Goal: Find specific page/section

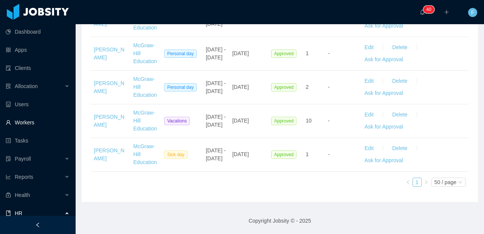
click at [23, 122] on link "Workers" at bounding box center [38, 122] width 64 height 15
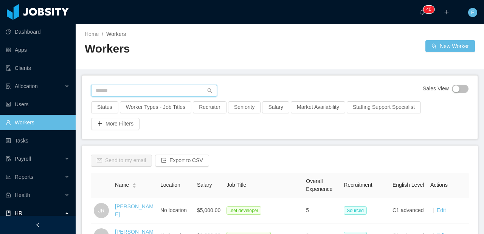
click at [131, 89] on input "text" at bounding box center [154, 91] width 126 height 12
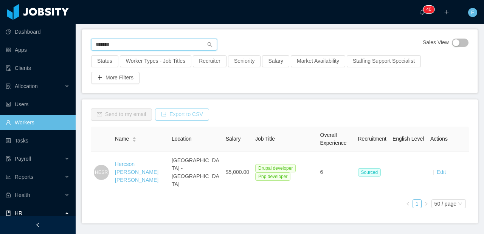
scroll to position [58, 0]
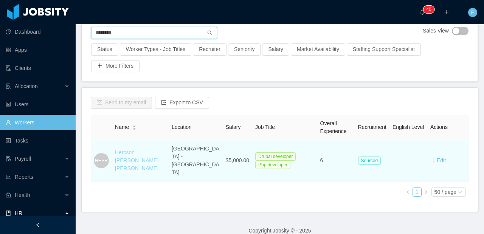
type input "*******"
click at [126, 159] on link "Hercson [PERSON_NAME] [PERSON_NAME]" at bounding box center [137, 160] width 44 height 22
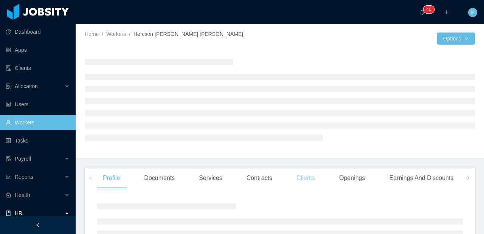
click at [314, 179] on div "Clients" at bounding box center [306, 178] width 31 height 21
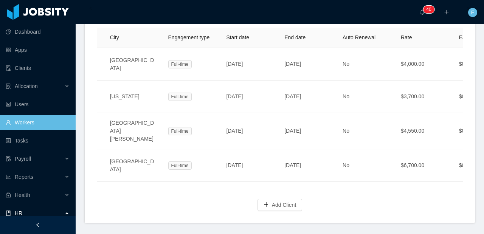
scroll to position [0, 136]
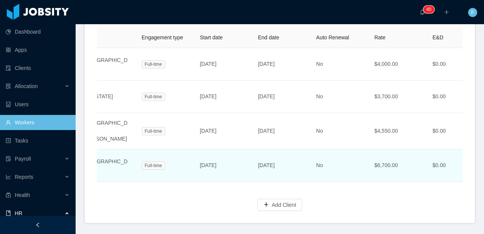
drag, startPoint x: 301, startPoint y: 145, endPoint x: 259, endPoint y: 146, distance: 42.4
click at [259, 149] on td "[DATE]" at bounding box center [281, 165] width 58 height 33
copy span "[DATE]"
